Goal: Information Seeking & Learning: Check status

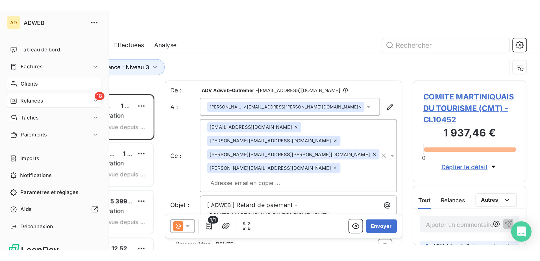
scroll to position [99, 71]
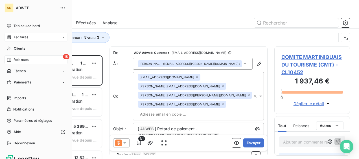
click at [18, 37] on span "Factures" at bounding box center [21, 37] width 14 height 5
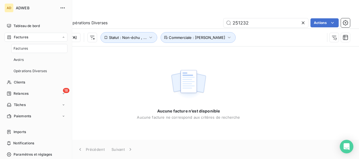
click at [18, 37] on span "Factures" at bounding box center [21, 37] width 14 height 5
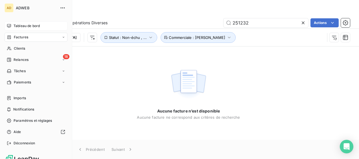
click at [23, 26] on span "Tableau de bord" at bounding box center [27, 25] width 26 height 5
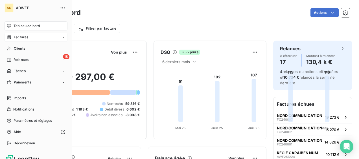
click at [27, 38] on span "Factures" at bounding box center [21, 37] width 14 height 5
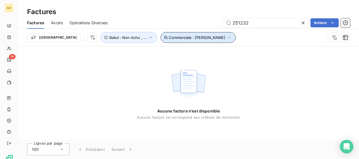
click at [190, 35] on button "Commerciale : [PERSON_NAME]" at bounding box center [198, 37] width 75 height 11
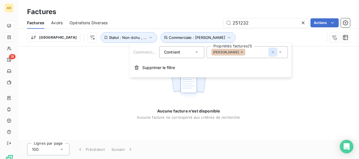
click at [274, 56] on button "button" at bounding box center [273, 52] width 9 height 9
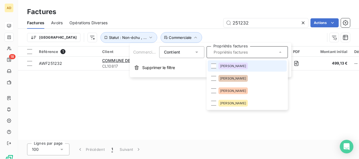
click at [174, 18] on div "Factures Avoirs Opérations Diverses 251232 Actions" at bounding box center [188, 23] width 341 height 12
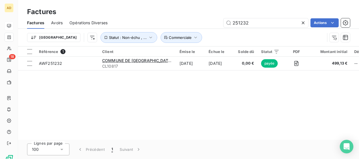
click at [302, 24] on icon at bounding box center [303, 22] width 3 height 3
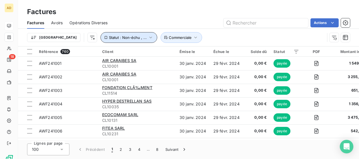
click at [149, 37] on icon "button" at bounding box center [150, 38] width 3 height 2
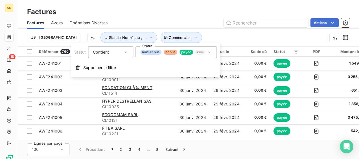
click at [212, 53] on icon at bounding box center [209, 52] width 6 height 6
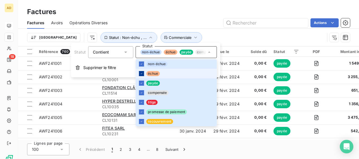
click at [140, 74] on icon at bounding box center [141, 73] width 3 height 3
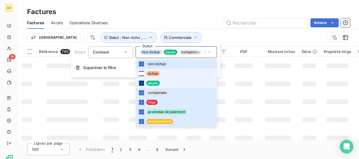
click at [140, 82] on icon at bounding box center [141, 83] width 3 height 3
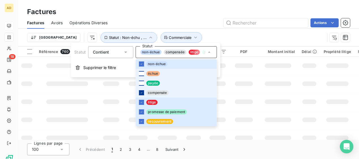
click at [141, 93] on icon at bounding box center [141, 92] width 3 height 3
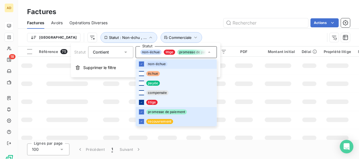
click at [141, 102] on icon at bounding box center [141, 102] width 3 height 3
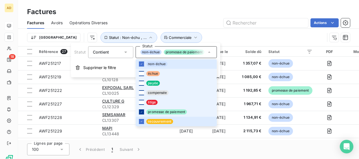
click at [141, 111] on icon at bounding box center [141, 111] width 3 height 3
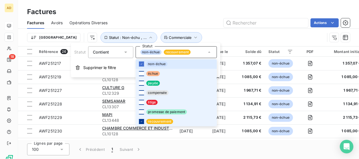
click at [142, 120] on icon at bounding box center [141, 121] width 3 height 3
click at [207, 6] on div "Factures Factures Avoirs Opérations Diverses Actions Trier Statut : Non-échu Co…" at bounding box center [188, 23] width 341 height 47
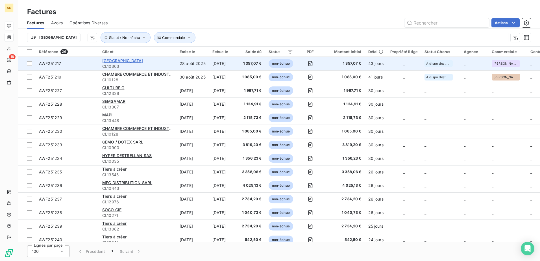
click at [137, 62] on span "[GEOGRAPHIC_DATA]" at bounding box center [122, 60] width 41 height 5
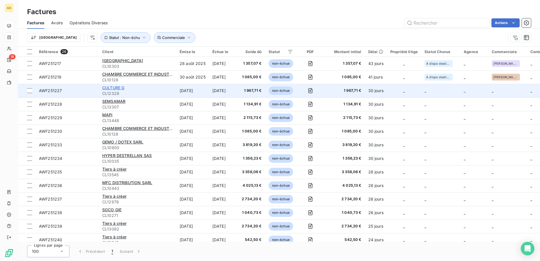
click at [118, 89] on span "CULTURE G" at bounding box center [113, 87] width 22 height 5
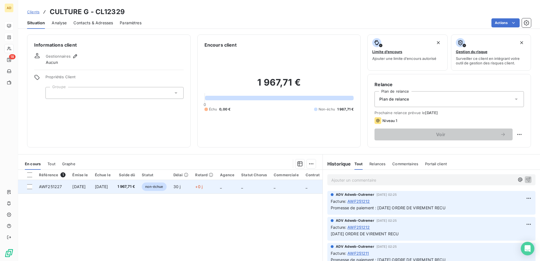
click at [108, 159] on span "[DATE]" at bounding box center [101, 186] width 13 height 5
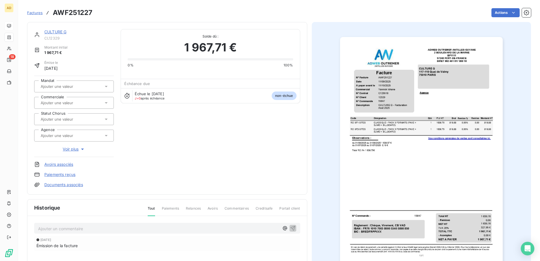
click at [105, 104] on icon at bounding box center [106, 103] width 6 height 6
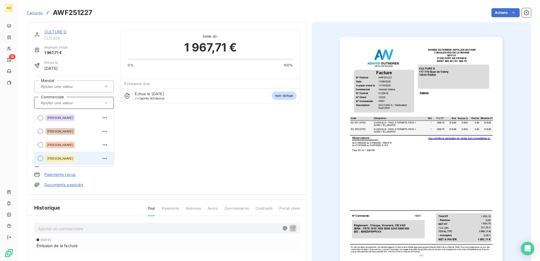
click at [75, 157] on div "[PERSON_NAME]" at bounding box center [77, 158] width 64 height 9
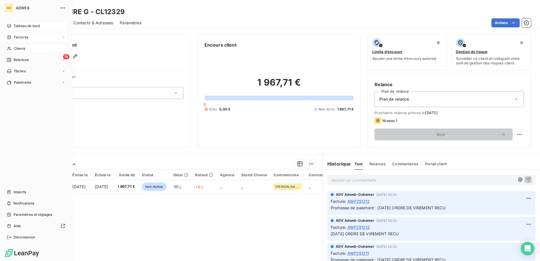
click at [18, 37] on span "Factures" at bounding box center [21, 37] width 14 height 5
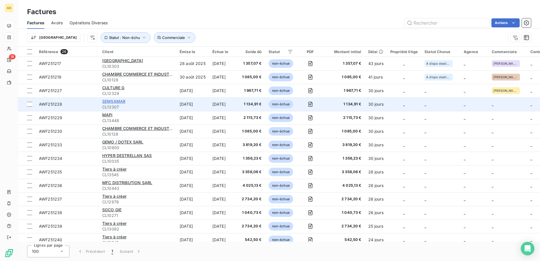
click at [117, 99] on span "SEMSAMAR" at bounding box center [113, 101] width 23 height 5
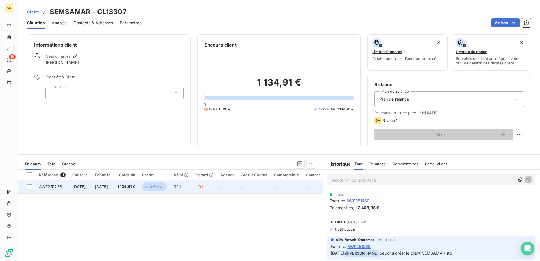
click at [105, 159] on span "[DATE]" at bounding box center [101, 186] width 13 height 5
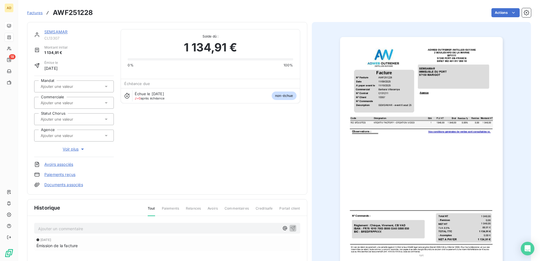
click at [58, 104] on input "text" at bounding box center [68, 102] width 57 height 5
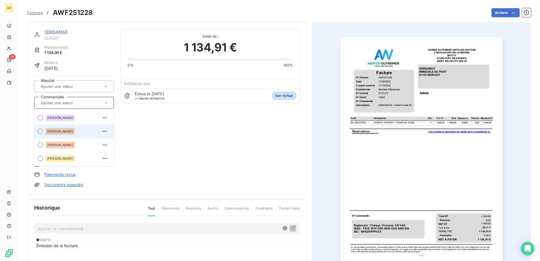
click at [67, 130] on span "[PERSON_NAME]" at bounding box center [60, 131] width 26 height 3
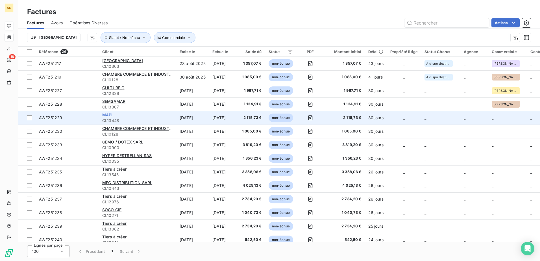
click at [107, 115] on span "MAPI" at bounding box center [107, 114] width 10 height 5
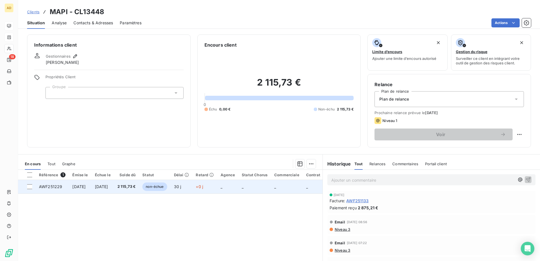
click at [102, 159] on td "[DATE]" at bounding box center [103, 187] width 23 height 14
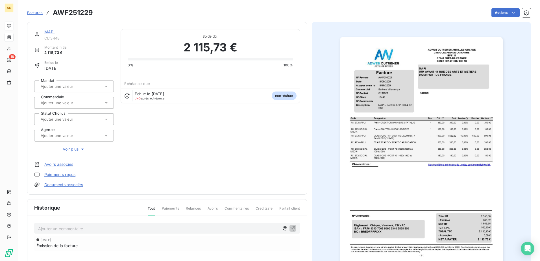
click at [83, 101] on input "text" at bounding box center [68, 102] width 57 height 5
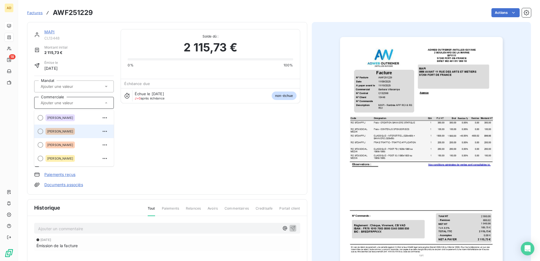
click at [71, 131] on span "[PERSON_NAME]" at bounding box center [60, 131] width 26 height 3
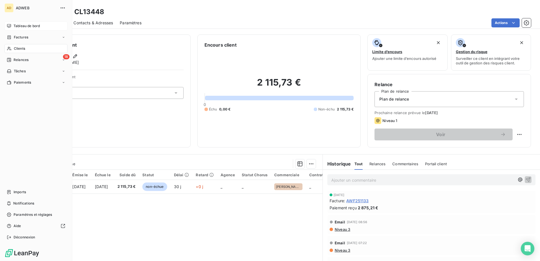
click at [27, 40] on div "Factures" at bounding box center [36, 37] width 63 height 9
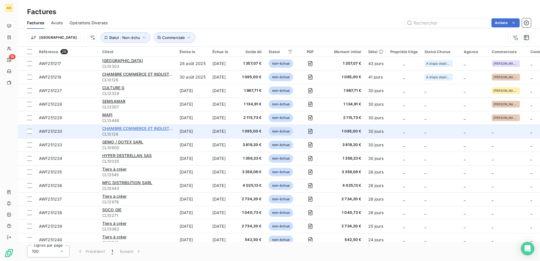
click at [137, 127] on span "CHAMBRE COMMERCE ET INDUSTRIE [GEOGRAPHIC_DATA] (CCIM)" at bounding box center [167, 128] width 130 height 5
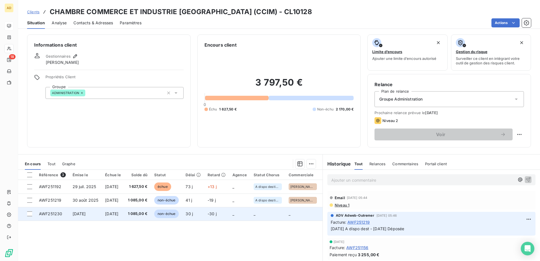
click at [107, 159] on span "[DATE]" at bounding box center [111, 213] width 13 height 5
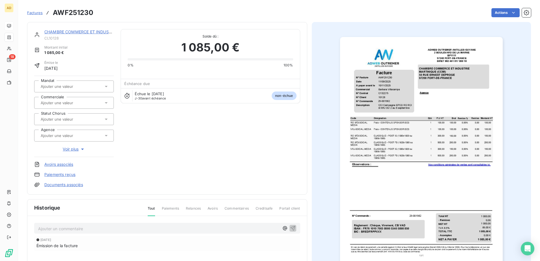
click at [80, 105] on input "text" at bounding box center [68, 102] width 57 height 5
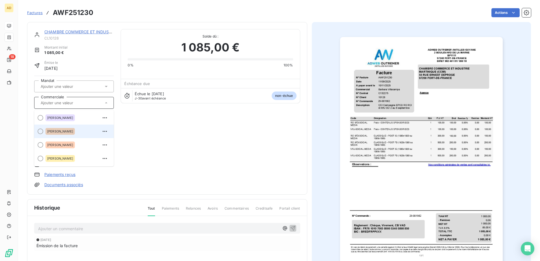
click at [73, 131] on span "[PERSON_NAME]" at bounding box center [60, 131] width 26 height 3
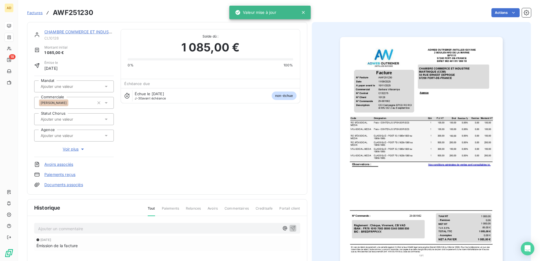
click at [32, 12] on span "Factures" at bounding box center [35, 12] width 16 height 5
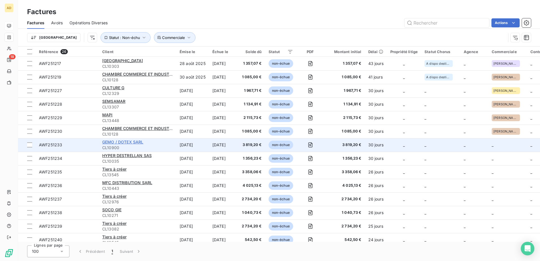
click at [118, 140] on span "GEMO / DOTEX SARL" at bounding box center [122, 142] width 41 height 5
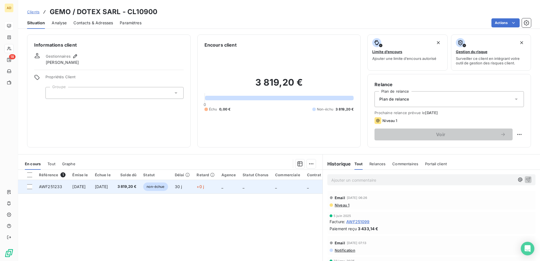
click at [140, 159] on td "3 819,20 €" at bounding box center [127, 187] width 26 height 14
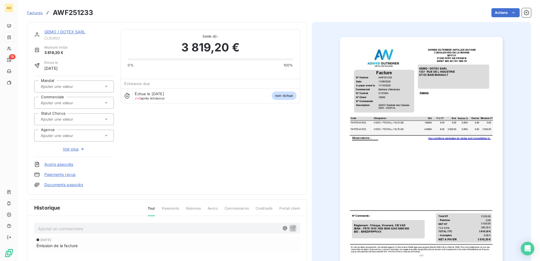
click at [84, 103] on input "text" at bounding box center [68, 102] width 57 height 5
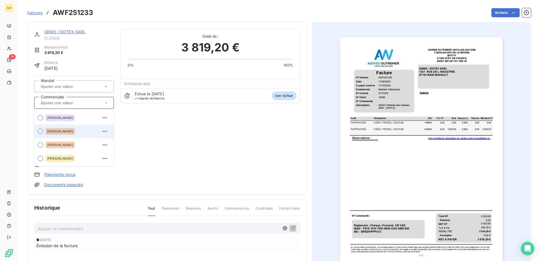
click at [80, 134] on div "[PERSON_NAME]" at bounding box center [77, 131] width 64 height 9
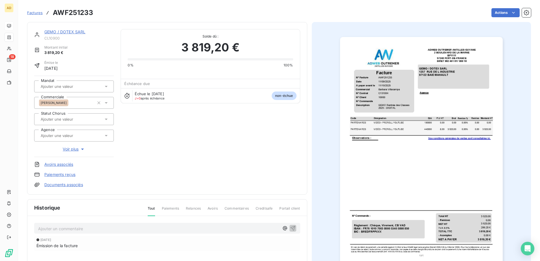
drag, startPoint x: 19, startPoint y: 0, endPoint x: 145, endPoint y: 12, distance: 126.0
click at [145, 12] on div "Actions" at bounding box center [315, 12] width 431 height 9
click at [33, 11] on span "Factures" at bounding box center [35, 12] width 16 height 5
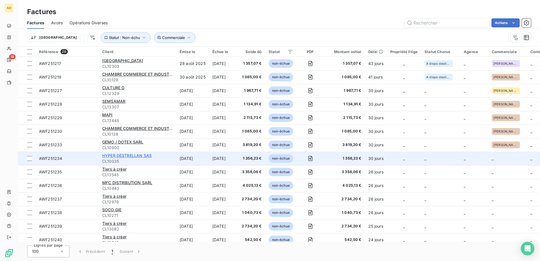
click at [133, 155] on span "HYPER DESTRELLAN SAS" at bounding box center [126, 155] width 49 height 5
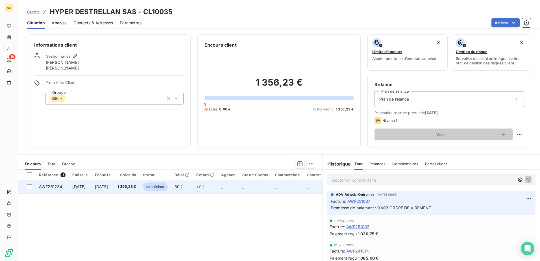
click at [108, 159] on span "[DATE]" at bounding box center [101, 186] width 13 height 5
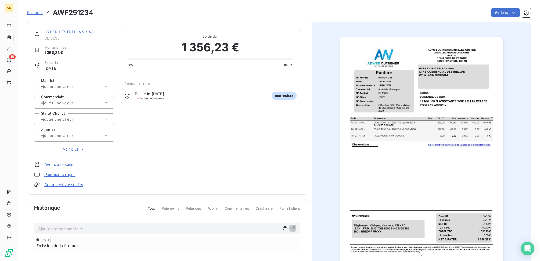
click at [88, 103] on div at bounding box center [71, 102] width 64 height 7
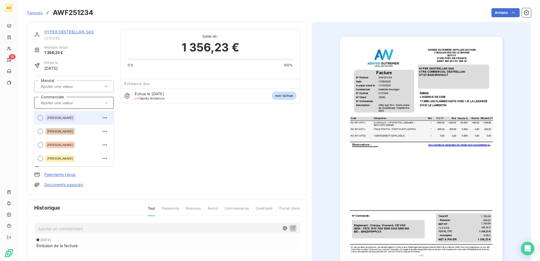
click at [65, 121] on div "[PERSON_NAME]" at bounding box center [77, 117] width 64 height 9
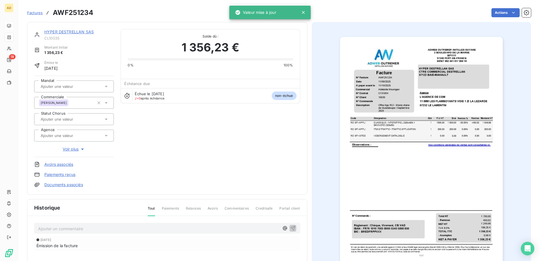
click at [40, 16] on div "Factures AWF251234" at bounding box center [60, 13] width 66 height 10
click at [39, 13] on span "Factures" at bounding box center [35, 12] width 16 height 5
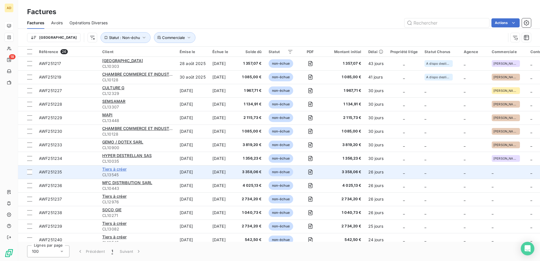
click at [112, 159] on span "Tiers à créer" at bounding box center [114, 169] width 24 height 5
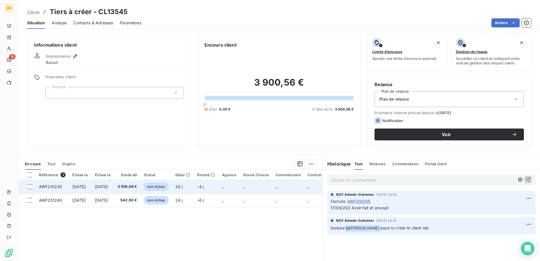
click at [108, 159] on span "[DATE]" at bounding box center [101, 186] width 13 height 5
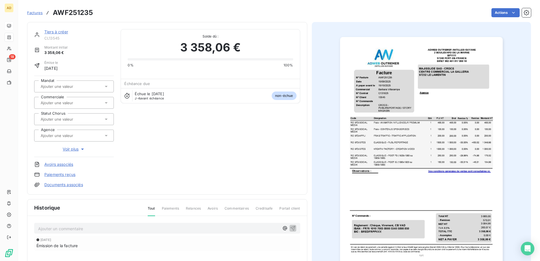
click at [69, 106] on div at bounding box center [71, 102] width 64 height 7
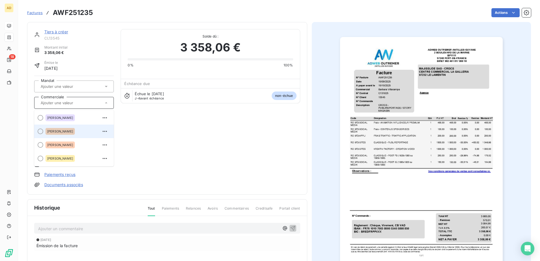
click at [67, 132] on span "[PERSON_NAME]" at bounding box center [60, 131] width 26 height 3
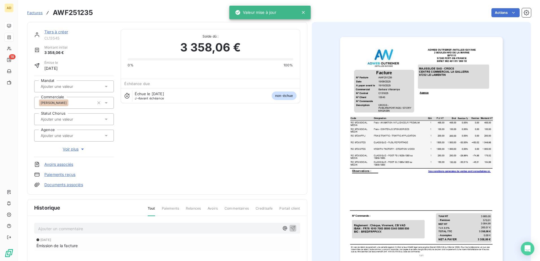
click at [59, 31] on link "Tiers à créer" at bounding box center [56, 31] width 24 height 5
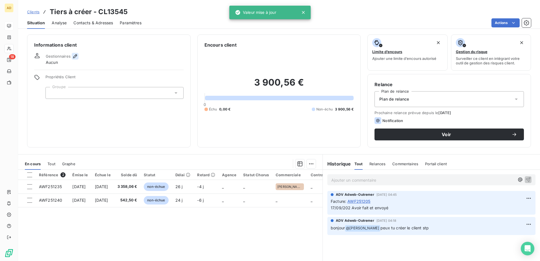
click at [73, 58] on icon "button" at bounding box center [75, 56] width 6 height 6
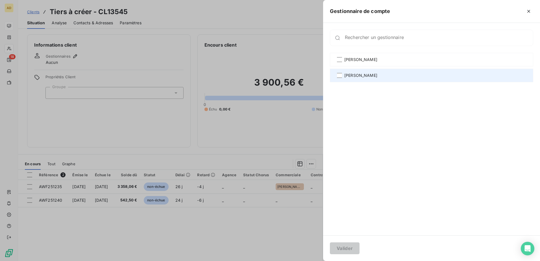
click at [356, 77] on span "[PERSON_NAME]" at bounding box center [360, 76] width 33 height 6
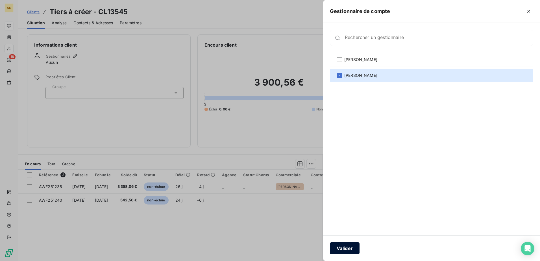
click at [347, 159] on button "Valider" at bounding box center [345, 248] width 30 height 12
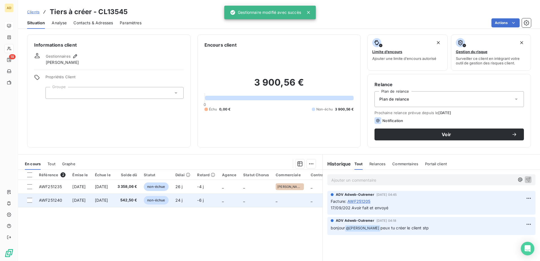
click at [114, 159] on td "[DATE]" at bounding box center [103, 200] width 23 height 14
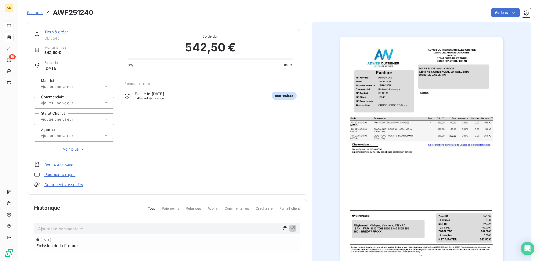
click at [107, 102] on icon at bounding box center [106, 103] width 6 height 6
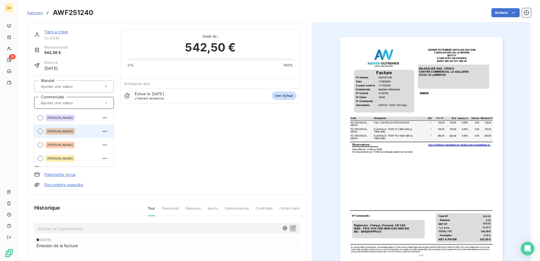
click at [64, 133] on div "[PERSON_NAME]" at bounding box center [59, 131] width 29 height 7
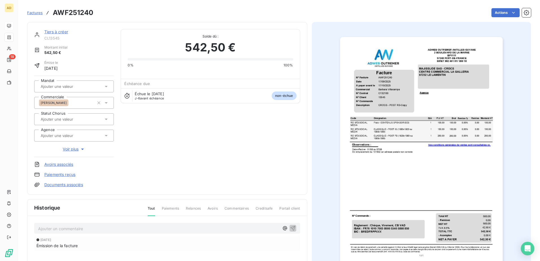
click at [38, 14] on span "Factures" at bounding box center [35, 12] width 16 height 5
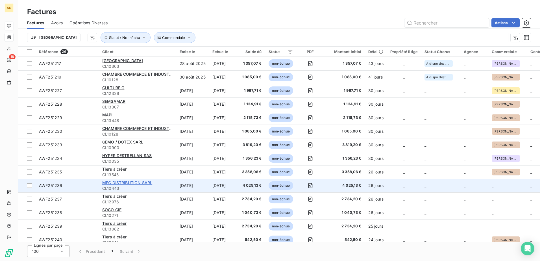
click at [140, 159] on span "MFC DISTRIBUTION SARL" at bounding box center [127, 182] width 50 height 5
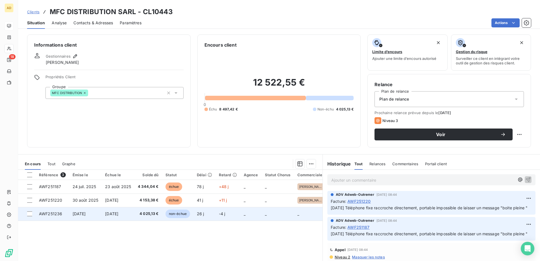
click at [86, 159] on span "[DATE]" at bounding box center [79, 213] width 13 height 5
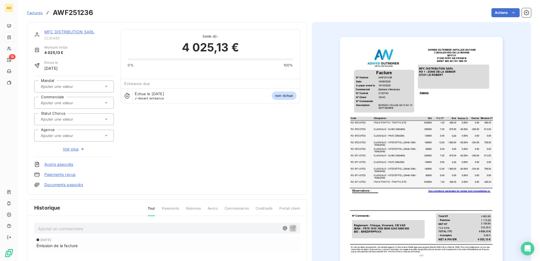
click at [89, 108] on div at bounding box center [74, 103] width 80 height 12
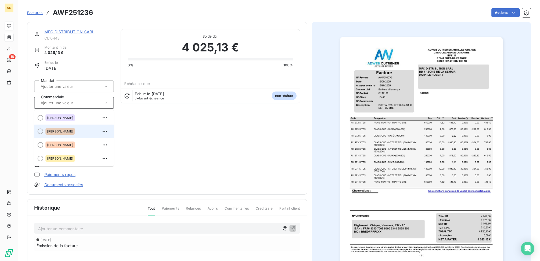
click at [73, 130] on span "[PERSON_NAME]" at bounding box center [60, 131] width 26 height 3
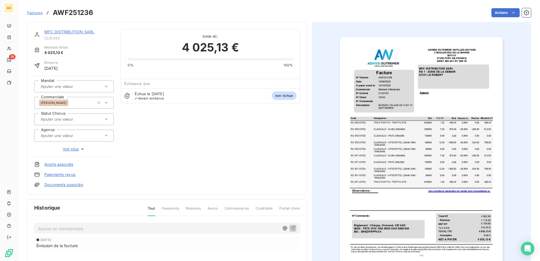
click at [38, 14] on span "Factures" at bounding box center [35, 12] width 16 height 5
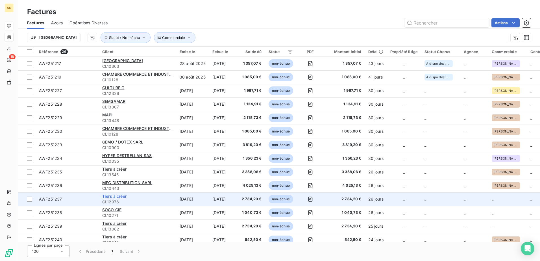
click at [116, 159] on span "Tiers à créer" at bounding box center [114, 196] width 24 height 5
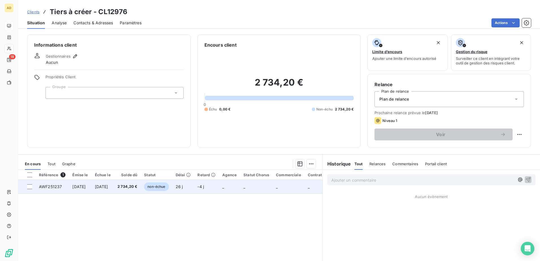
click at [141, 159] on td "2 734,20 €" at bounding box center [127, 187] width 27 height 14
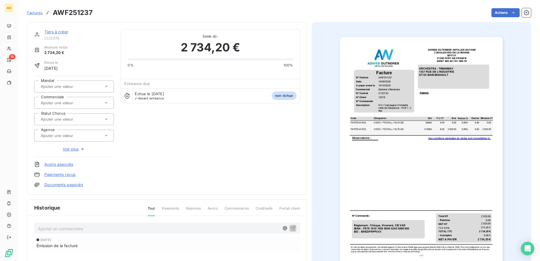
click at [91, 102] on div at bounding box center [71, 102] width 64 height 7
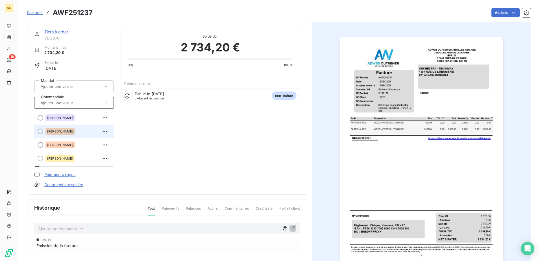
click at [71, 133] on div "[PERSON_NAME]" at bounding box center [59, 131] width 29 height 7
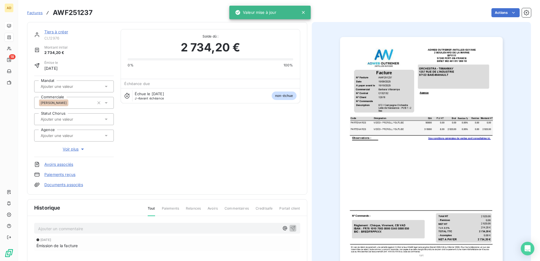
click at [54, 31] on link "Tiers à créer" at bounding box center [56, 31] width 24 height 5
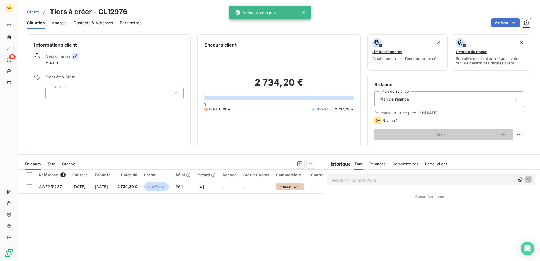
click at [75, 58] on icon "button" at bounding box center [75, 56] width 6 height 6
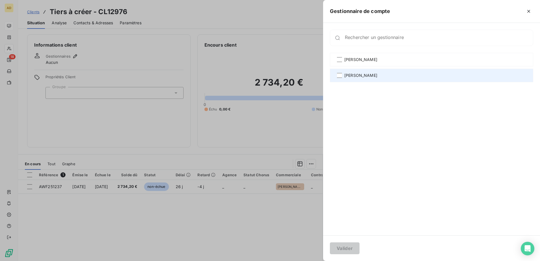
click at [359, 78] on div "[PERSON_NAME]" at bounding box center [431, 76] width 203 height 14
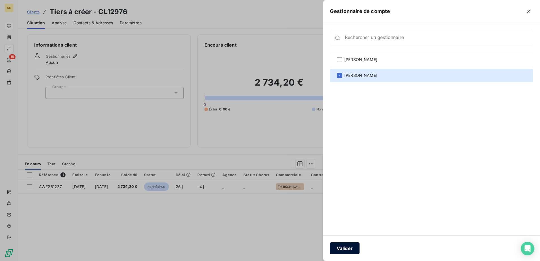
click at [355, 159] on button "Valider" at bounding box center [345, 248] width 30 height 12
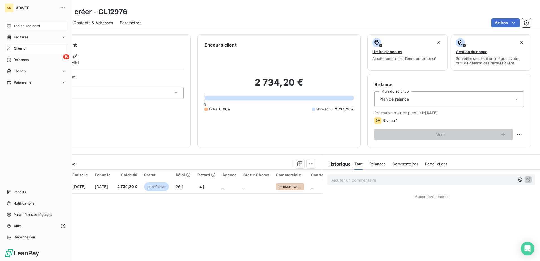
click at [18, 37] on span "Factures" at bounding box center [21, 37] width 14 height 5
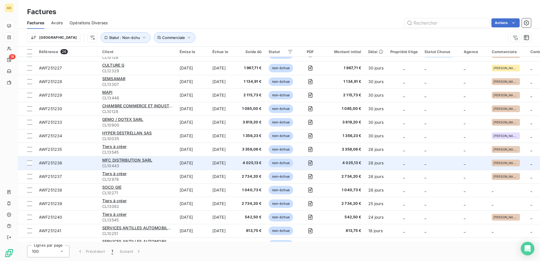
scroll to position [85, 0]
